Goal: Communication & Community: Share content

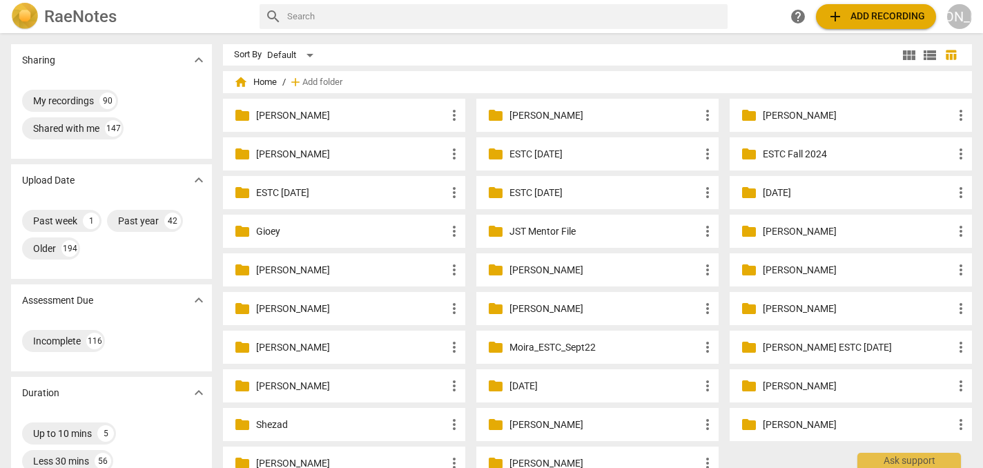
click at [342, 113] on p "[PERSON_NAME]" at bounding box center [351, 115] width 190 height 14
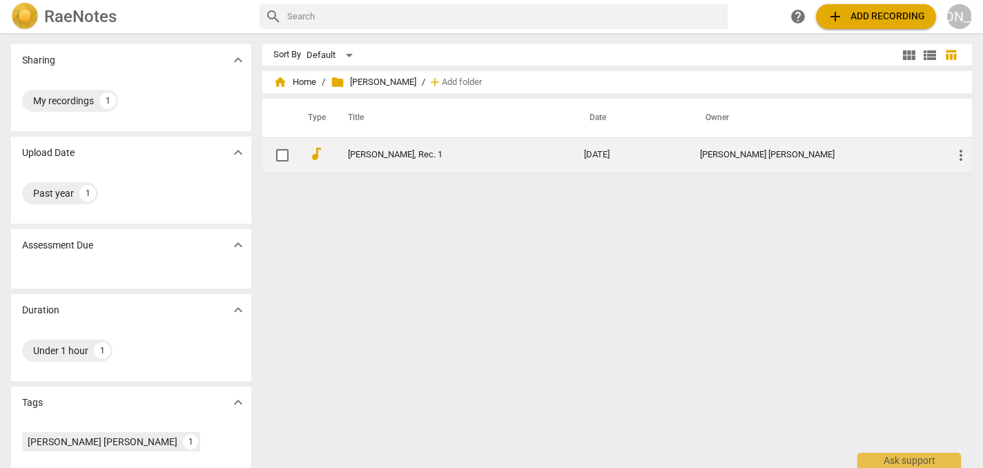
click at [643, 155] on td "[DATE]" at bounding box center [631, 154] width 116 height 35
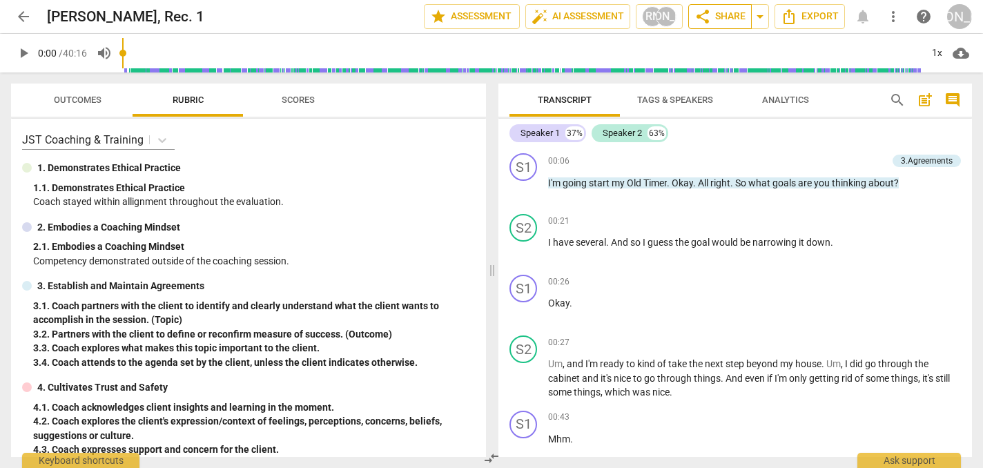
click at [725, 13] on span "share Share" at bounding box center [720, 16] width 51 height 17
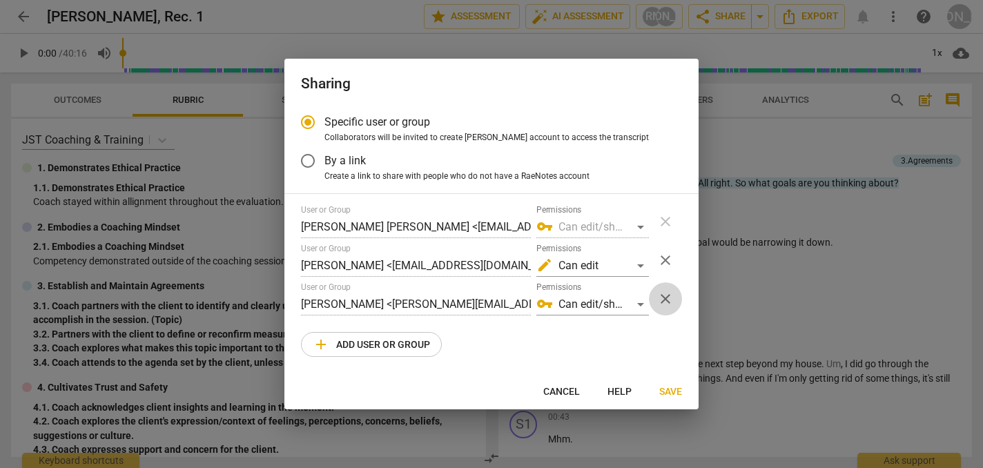
click at [663, 293] on span "close" at bounding box center [665, 299] width 17 height 17
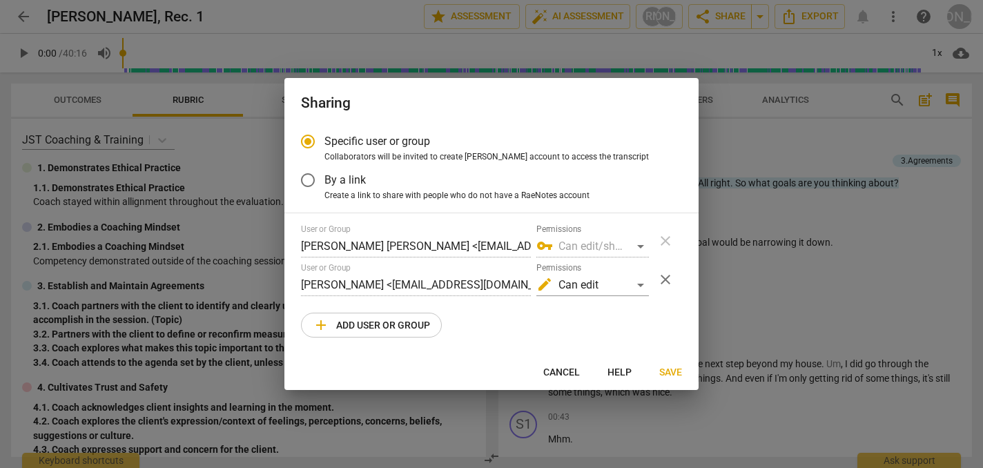
click at [362, 322] on span "add Add user or group" at bounding box center [371, 325] width 117 height 17
radio input "false"
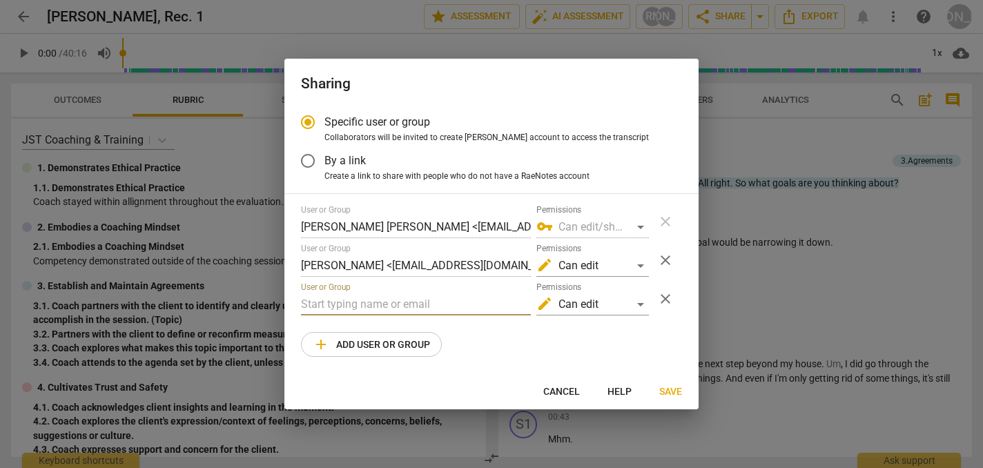
click at [328, 305] on input "text" at bounding box center [416, 304] width 230 height 22
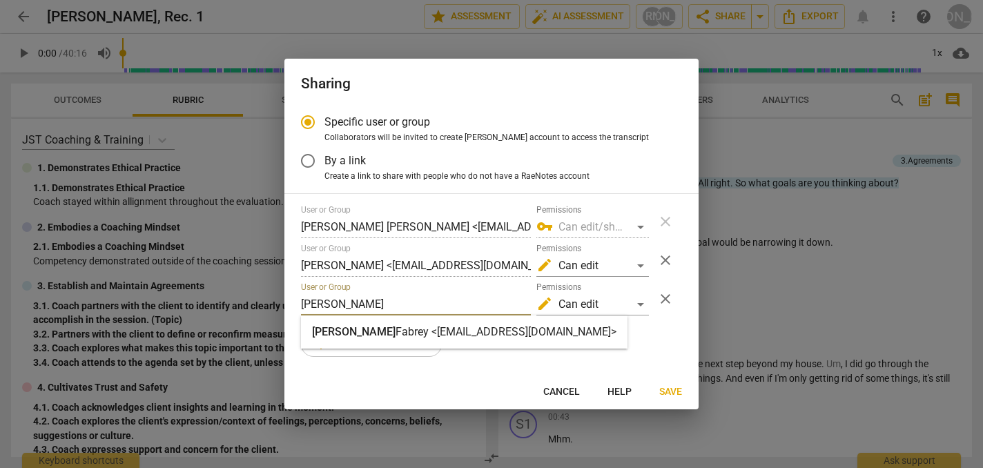
type input "[PERSON_NAME]"
click at [396, 329] on strong "Fabrey <[EMAIL_ADDRESS][DOMAIN_NAME]>" at bounding box center [506, 331] width 221 height 13
radio input "false"
type input "[PERSON_NAME] <[EMAIL_ADDRESS][DOMAIN_NAME]>"
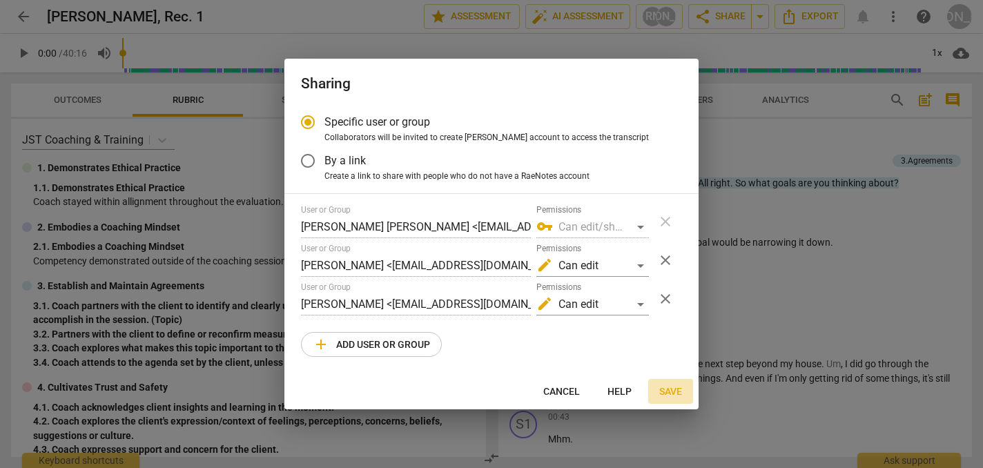
click at [672, 388] on span "Save" at bounding box center [670, 392] width 23 height 14
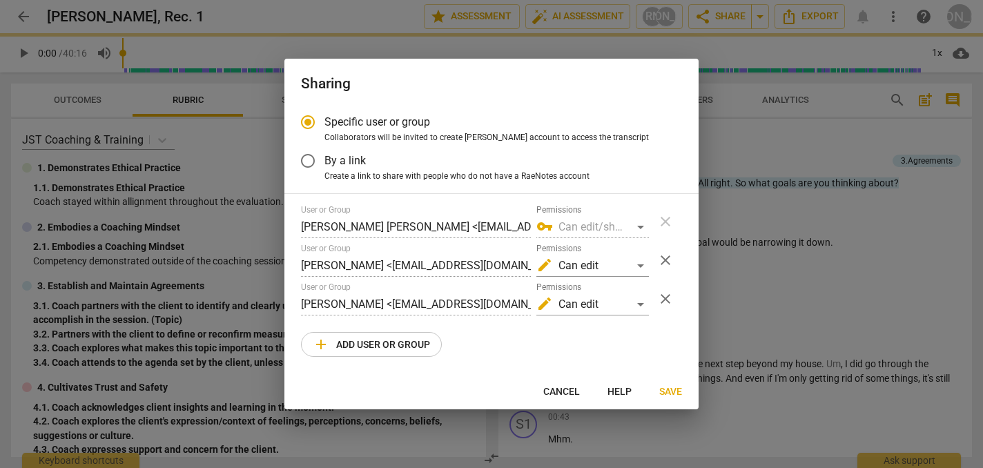
radio input "false"
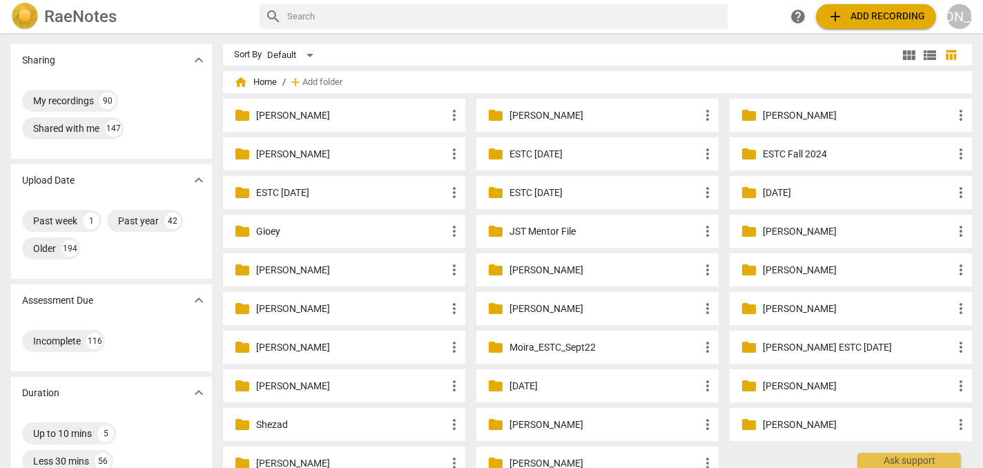
click at [318, 110] on p "[PERSON_NAME]" at bounding box center [351, 115] width 190 height 14
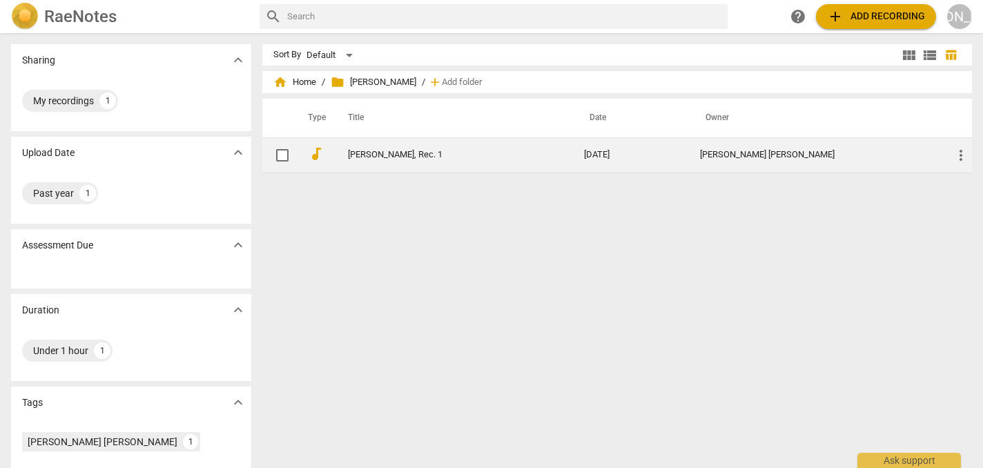
click at [373, 153] on link "[PERSON_NAME], Rec. 1" at bounding box center [441, 155] width 186 height 10
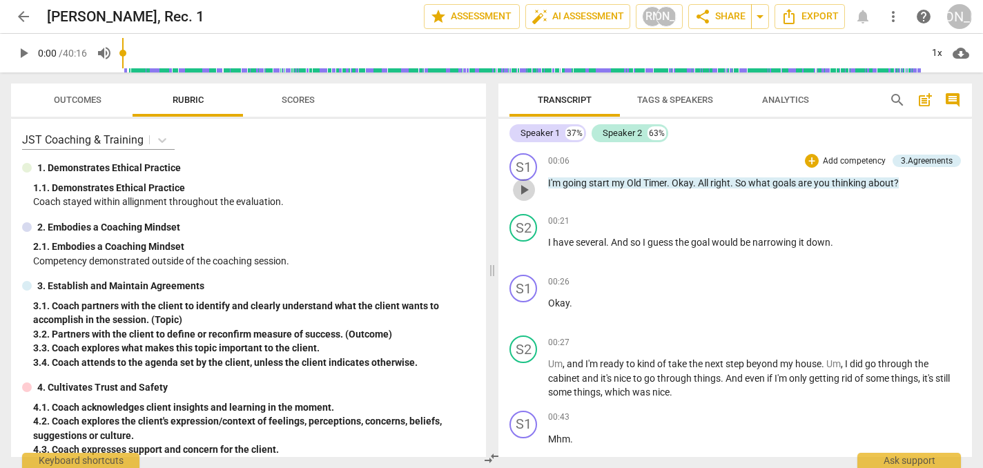
click at [527, 188] on span "play_arrow" at bounding box center [524, 190] width 17 height 17
click at [525, 247] on span "pause" at bounding box center [524, 250] width 17 height 17
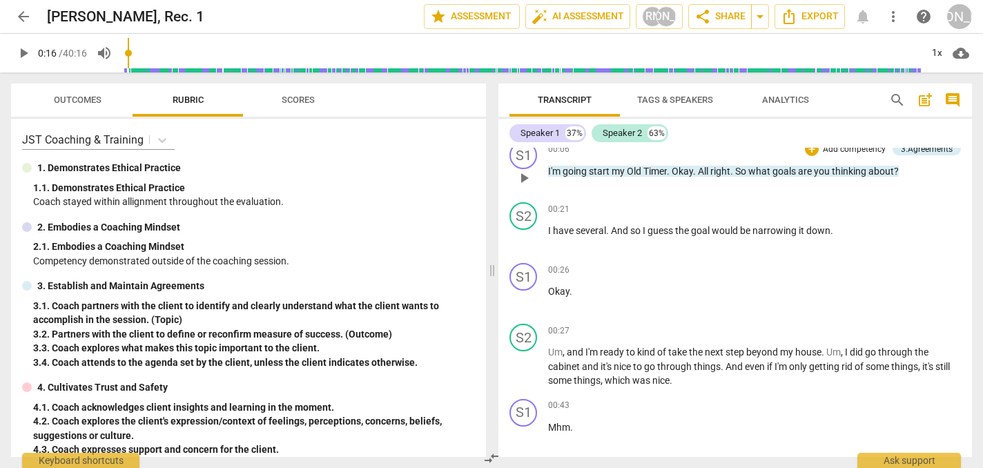
scroll to position [4, 0]
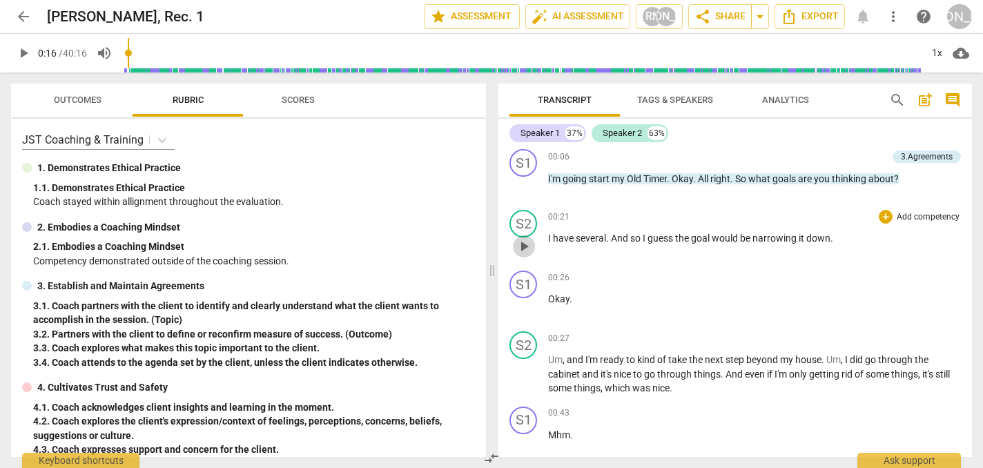
click at [525, 243] on span "play_arrow" at bounding box center [524, 246] width 17 height 17
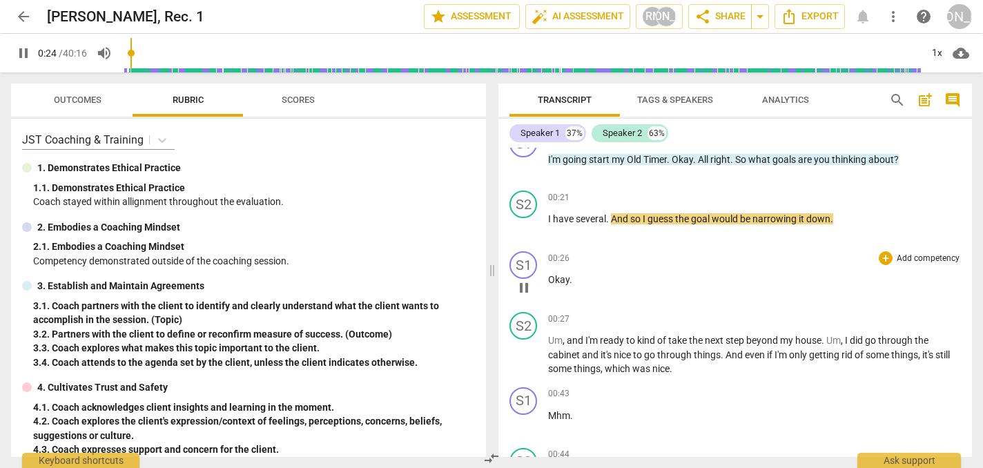
scroll to position [27, 0]
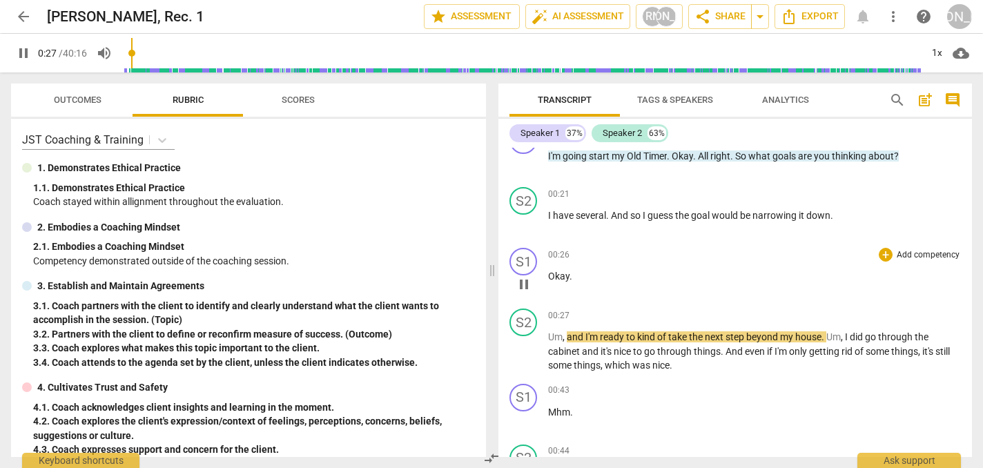
click at [675, 277] on p "Okay ." at bounding box center [754, 276] width 413 height 14
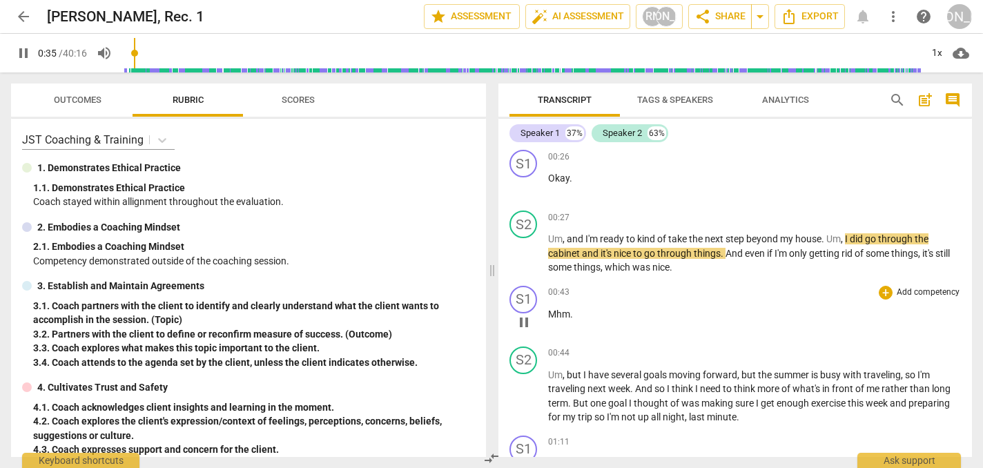
scroll to position [127, 0]
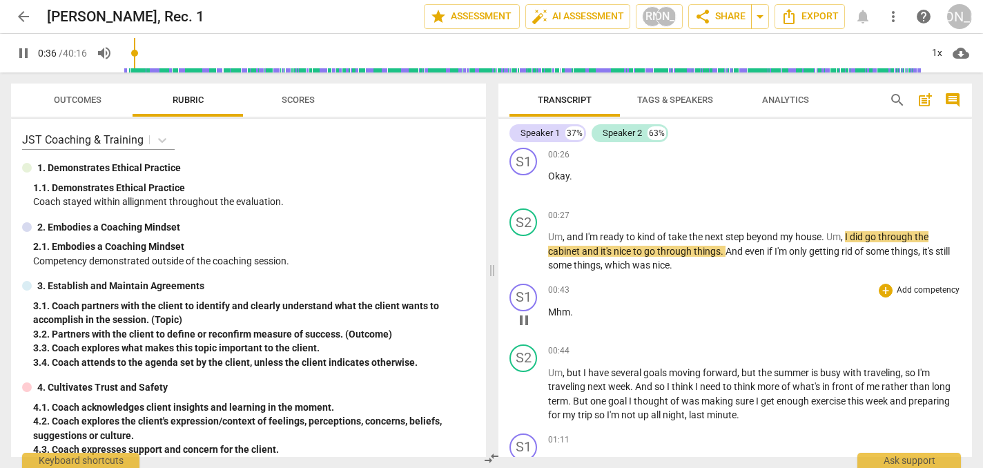
click at [729, 280] on div "S1 play_arrow pause 00:43 + Add competency keyboard_arrow_right Mhm ." at bounding box center [735, 308] width 474 height 61
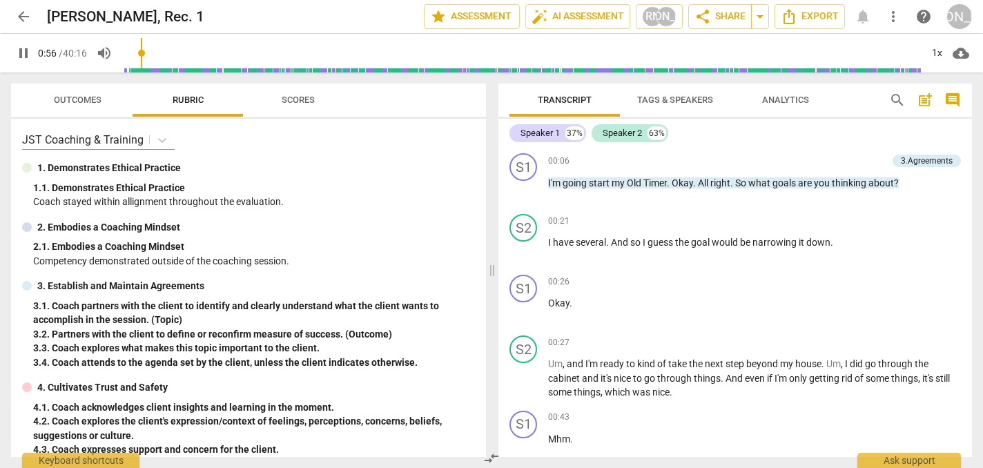
scroll to position [0, 0]
type input "58"
click at [24, 14] on span "arrow_back" at bounding box center [23, 16] width 17 height 17
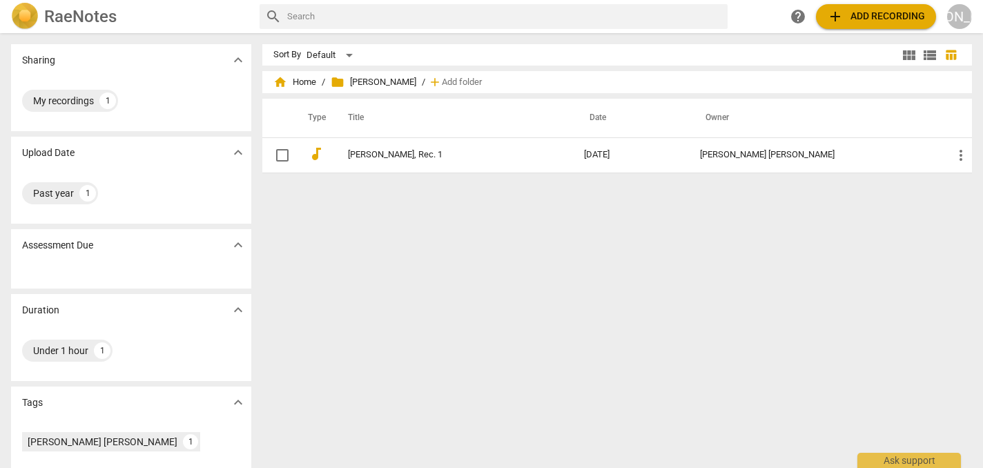
click at [95, 8] on h2 "RaeNotes" at bounding box center [80, 16] width 72 height 19
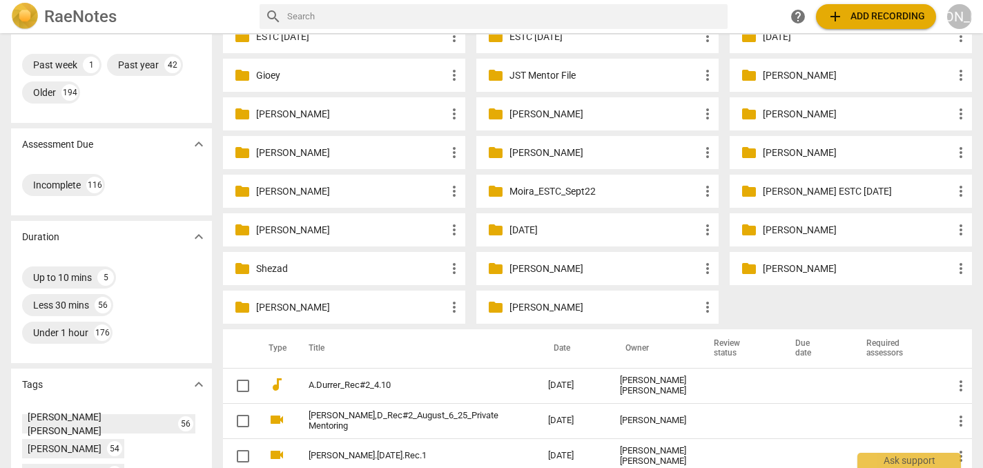
scroll to position [188, 0]
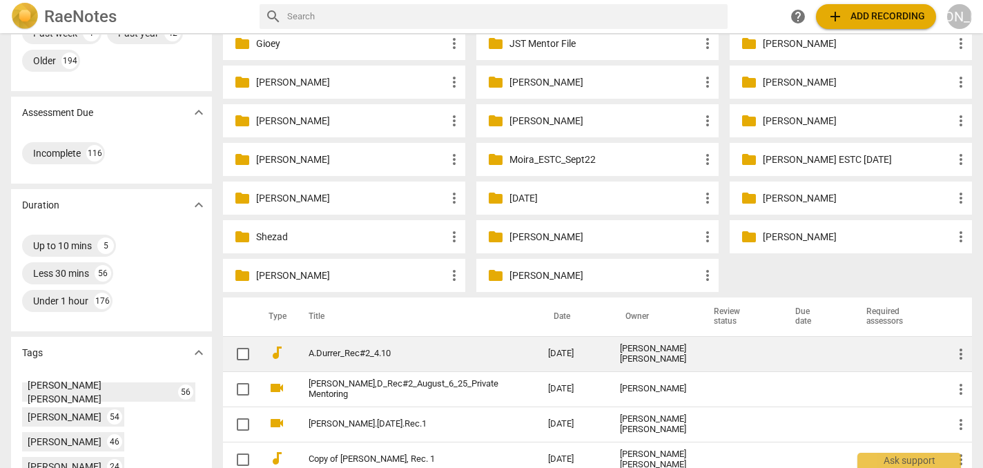
click at [380, 351] on link "A.Durrer_Rec#2_4.10" at bounding box center [404, 354] width 190 height 10
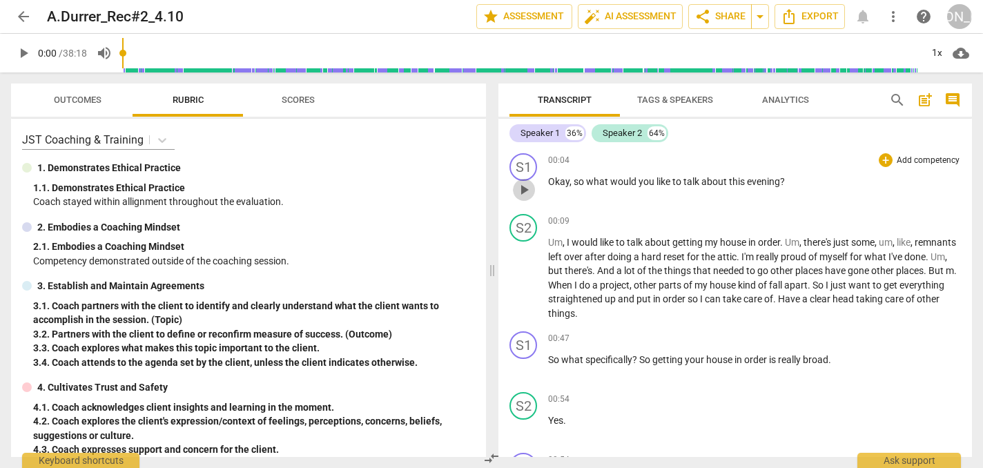
click at [523, 188] on span "play_arrow" at bounding box center [524, 190] width 17 height 17
click at [527, 186] on span "pause" at bounding box center [524, 190] width 17 height 17
type input "10"
click at [884, 159] on div "+" at bounding box center [886, 160] width 14 height 14
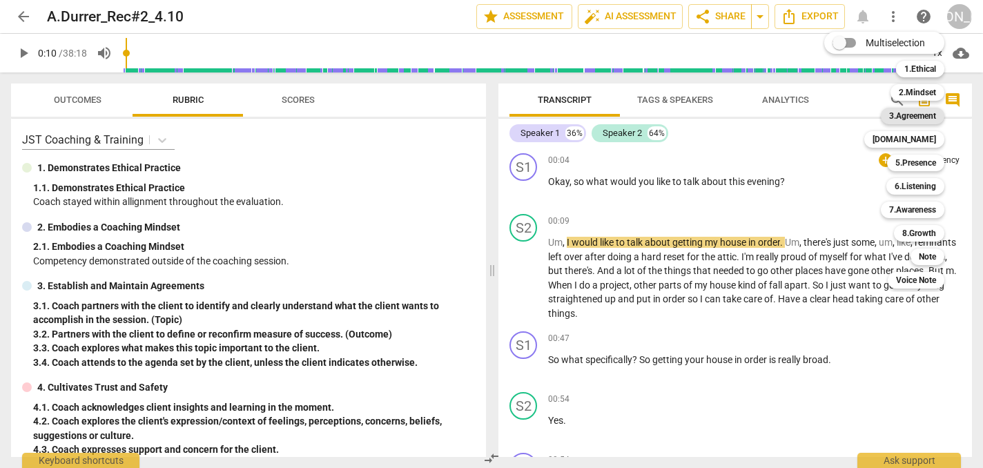
click at [910, 115] on b "3.Agreement" at bounding box center [912, 116] width 47 height 17
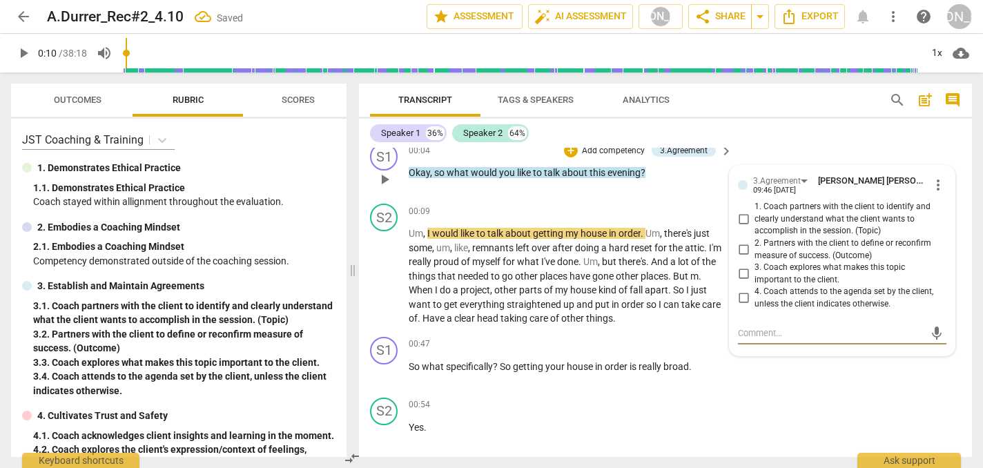
scroll to position [11, 0]
click at [741, 215] on input "1. Coach partners with the client to identify and clearly understand what the c…" at bounding box center [743, 219] width 22 height 17
checkbox input "true"
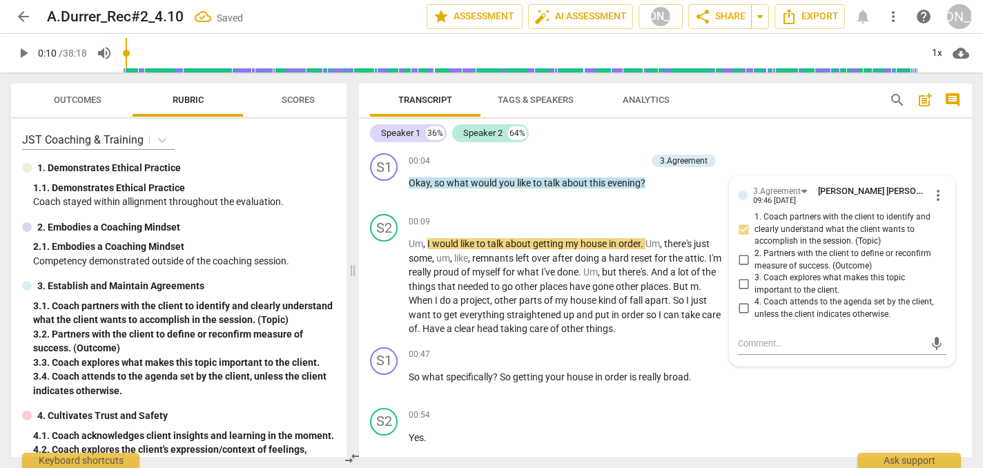
scroll to position [0, 0]
click at [711, 17] on span "share Share" at bounding box center [720, 16] width 51 height 17
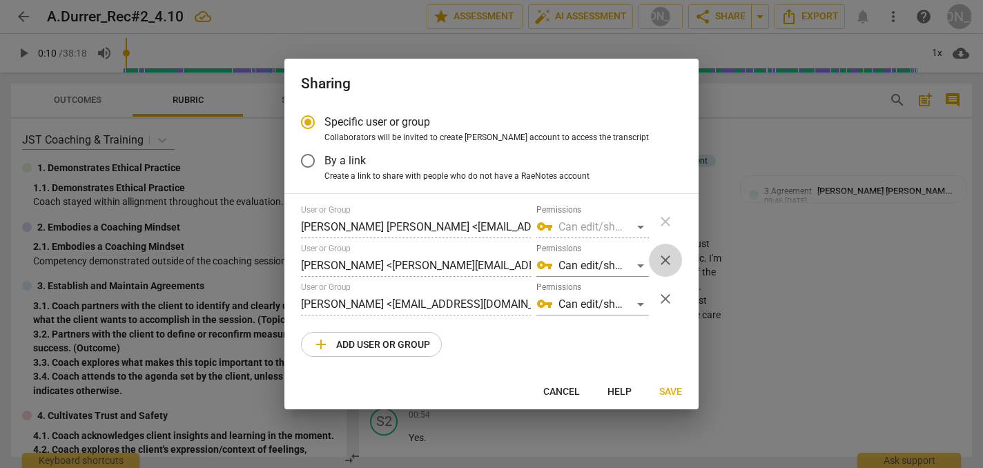
click at [672, 260] on span "close" at bounding box center [665, 260] width 17 height 17
radio input "false"
type input "[PERSON_NAME] <[EMAIL_ADDRESS][DOMAIN_NAME]>"
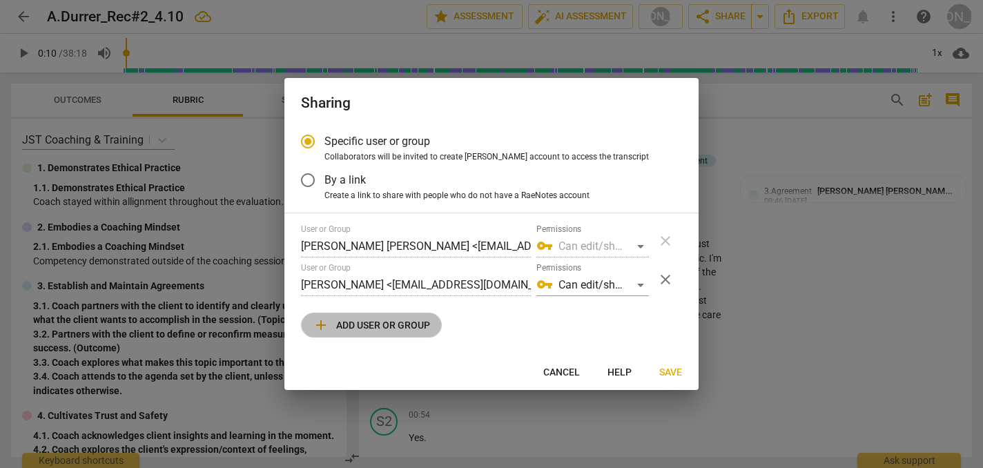
click at [320, 328] on span "add" at bounding box center [321, 325] width 17 height 17
radio input "false"
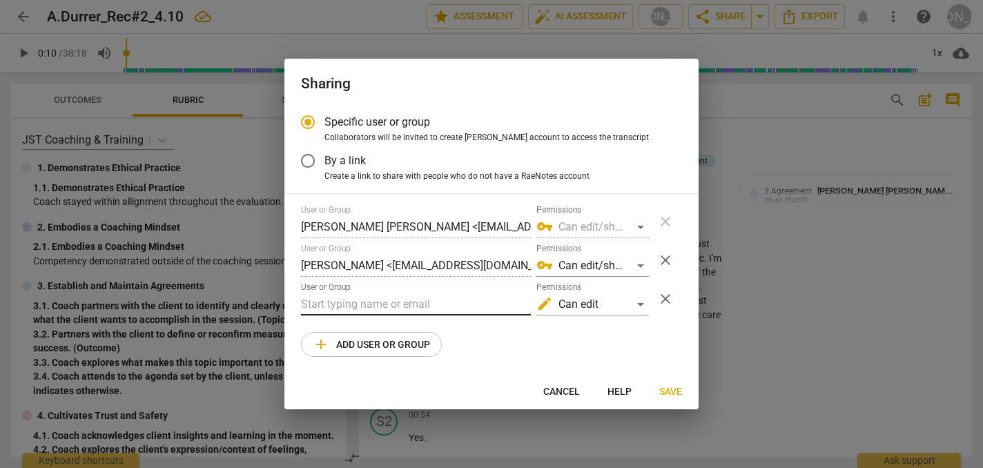
click at [321, 298] on input "text" at bounding box center [416, 304] width 230 height 22
type input "A"
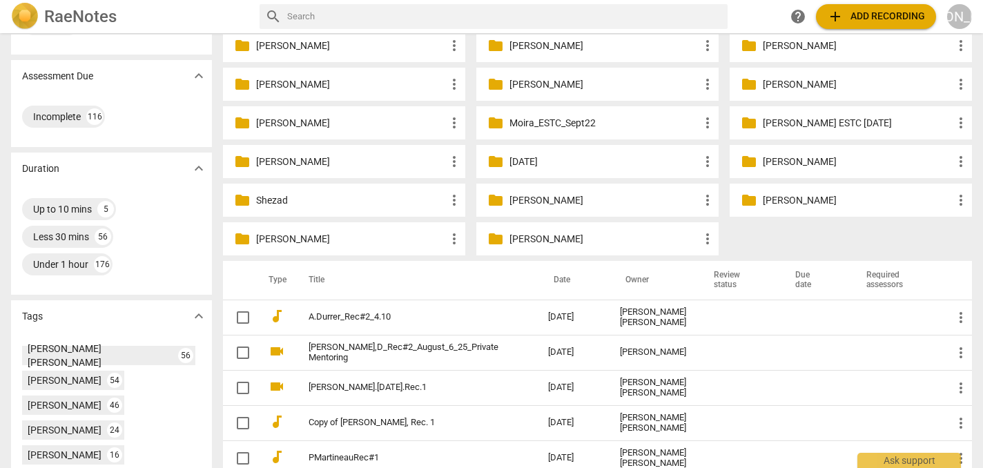
scroll to position [330, 0]
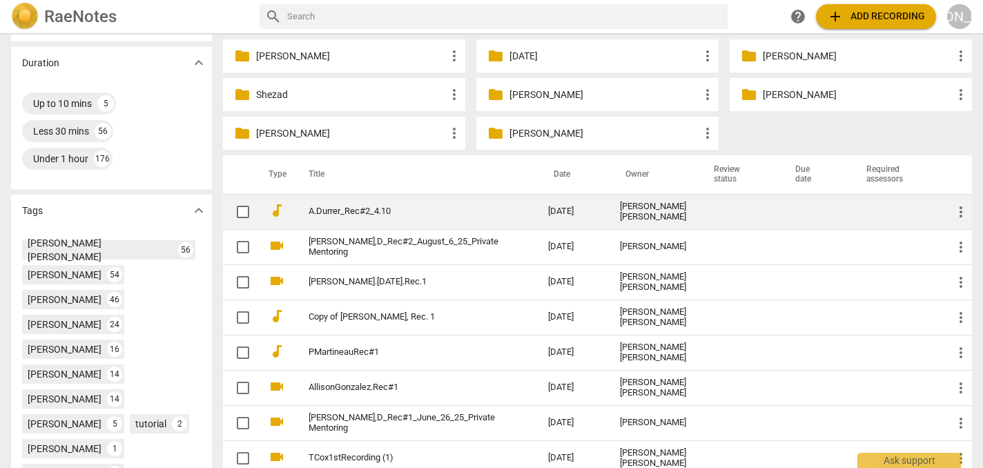
click at [420, 211] on link "A.Durrer_Rec#2_4.10" at bounding box center [404, 211] width 190 height 10
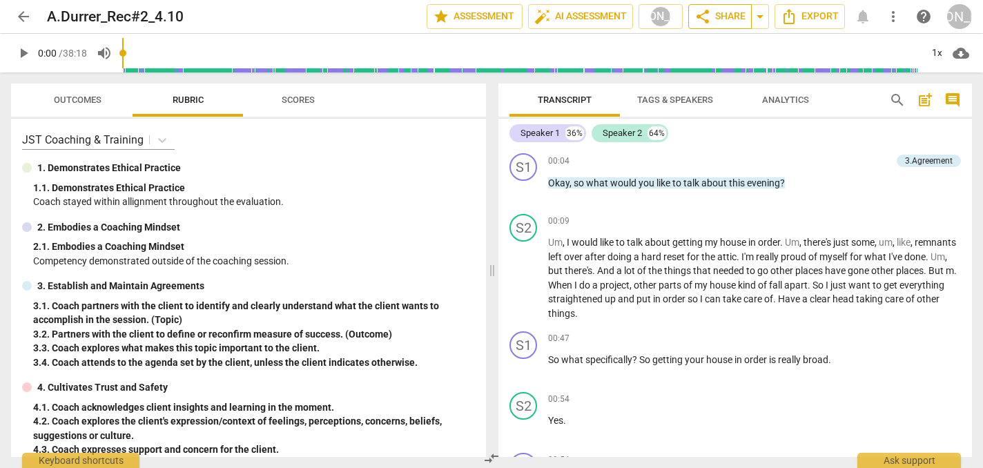
click at [726, 16] on span "share Share" at bounding box center [720, 16] width 51 height 17
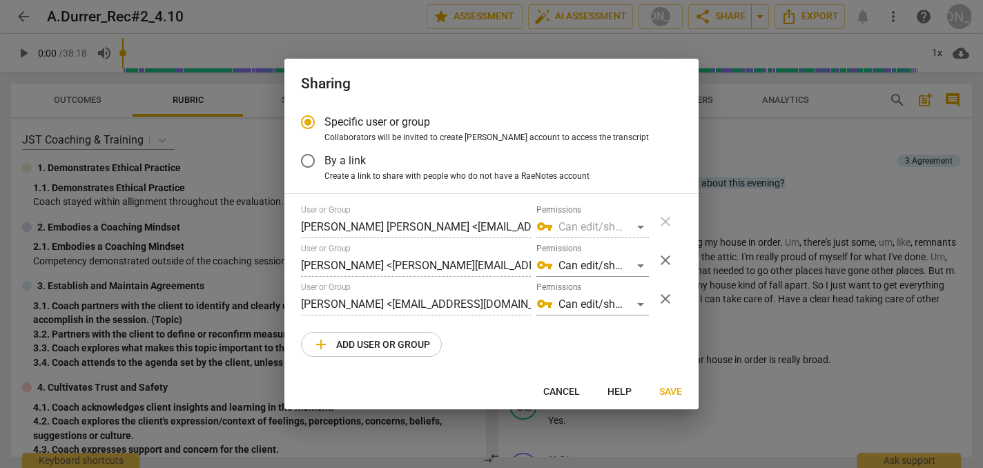
click at [664, 257] on span "close" at bounding box center [665, 260] width 17 height 17
radio input "false"
type input "[PERSON_NAME] <[EMAIL_ADDRESS][DOMAIN_NAME]>"
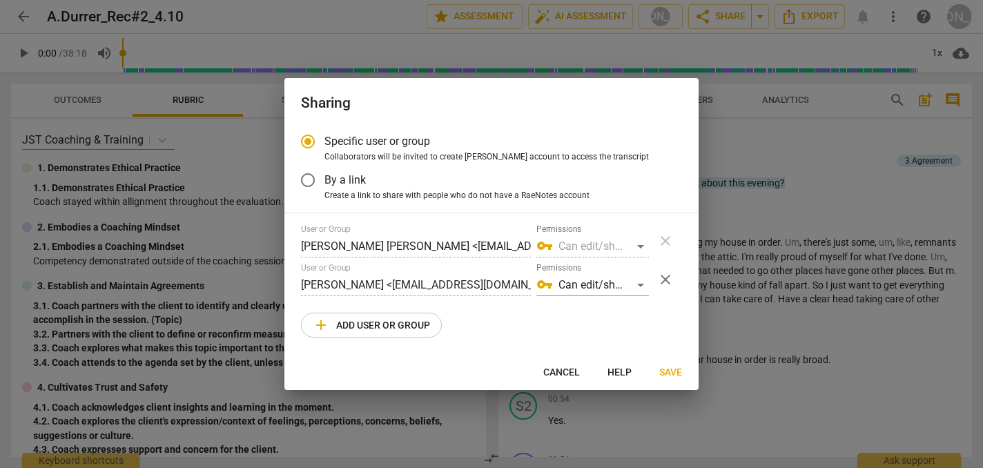
click at [366, 320] on span "add Add user or group" at bounding box center [371, 325] width 117 height 17
radio input "false"
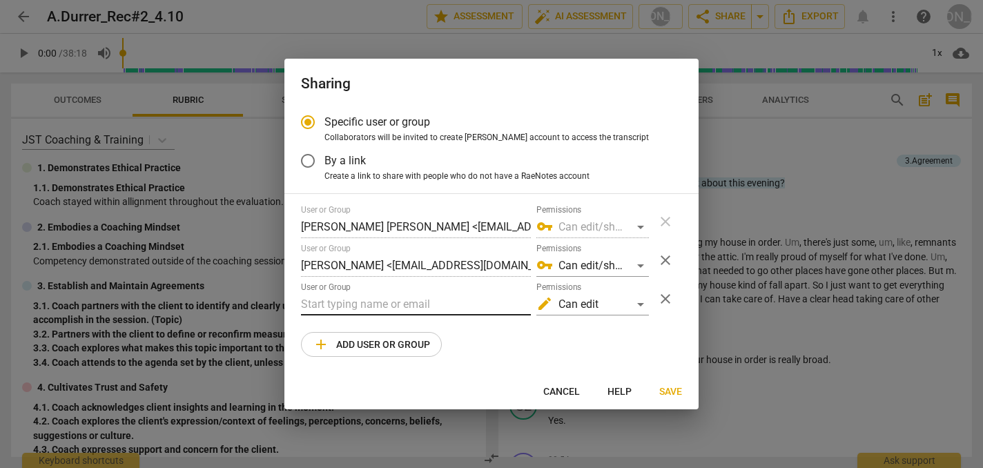
click at [318, 308] on input "text" at bounding box center [416, 304] width 230 height 22
paste input "alicedurrer3@gmail.com"
type input "alicedurrer3@gmail.com"
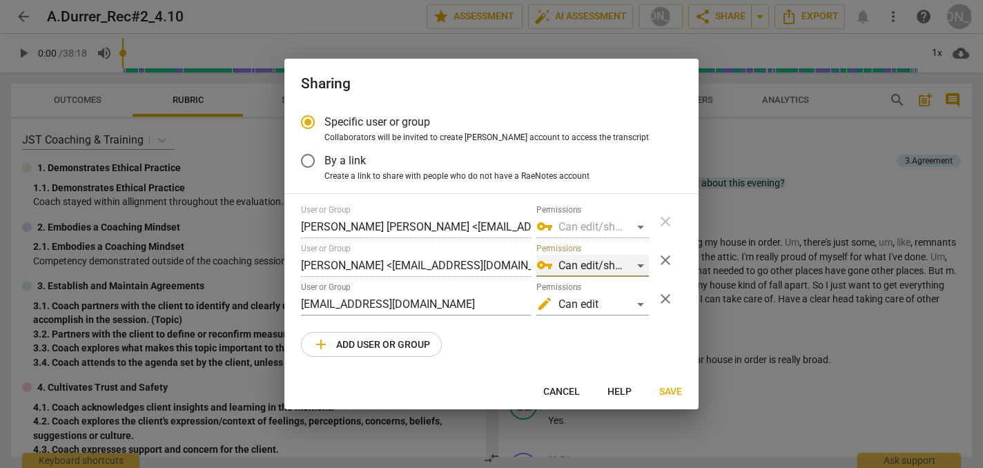
click at [637, 264] on div "vpn_key Can edit/share" at bounding box center [592, 266] width 113 height 22
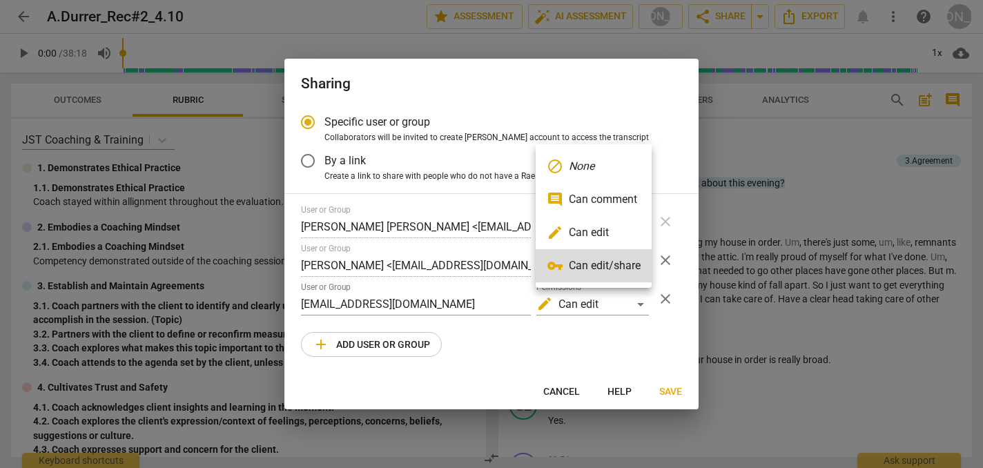
click at [577, 167] on em "None" at bounding box center [582, 166] width 26 height 17
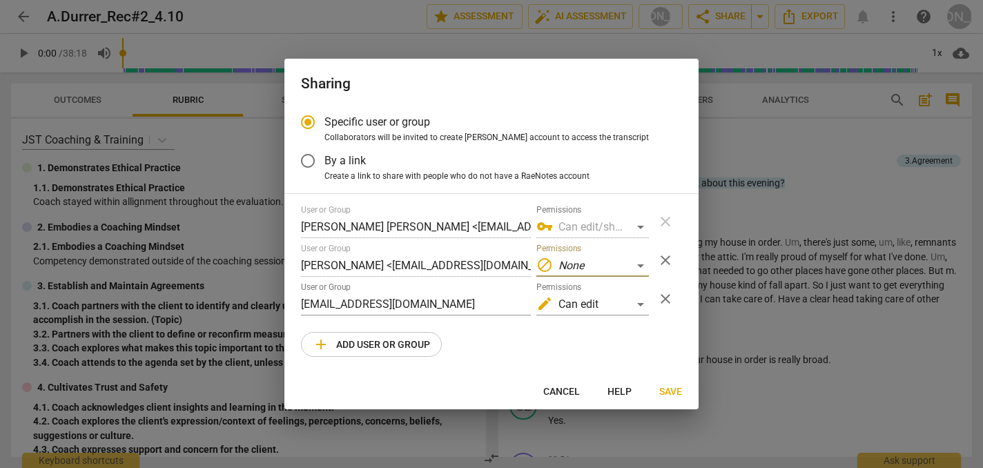
click at [678, 388] on span "Save" at bounding box center [670, 392] width 23 height 14
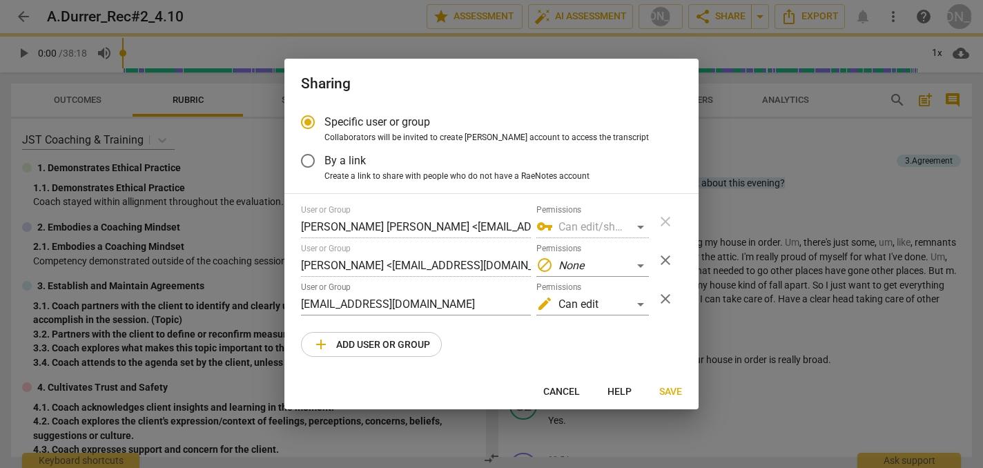
radio input "false"
type input "[PERSON_NAME] <[EMAIL_ADDRESS][DOMAIN_NAME]>"
type input "[PERSON_NAME] <[PERSON_NAME][EMAIL_ADDRESS][DOMAIN_NAME]>"
